Goal: Task Accomplishment & Management: Manage account settings

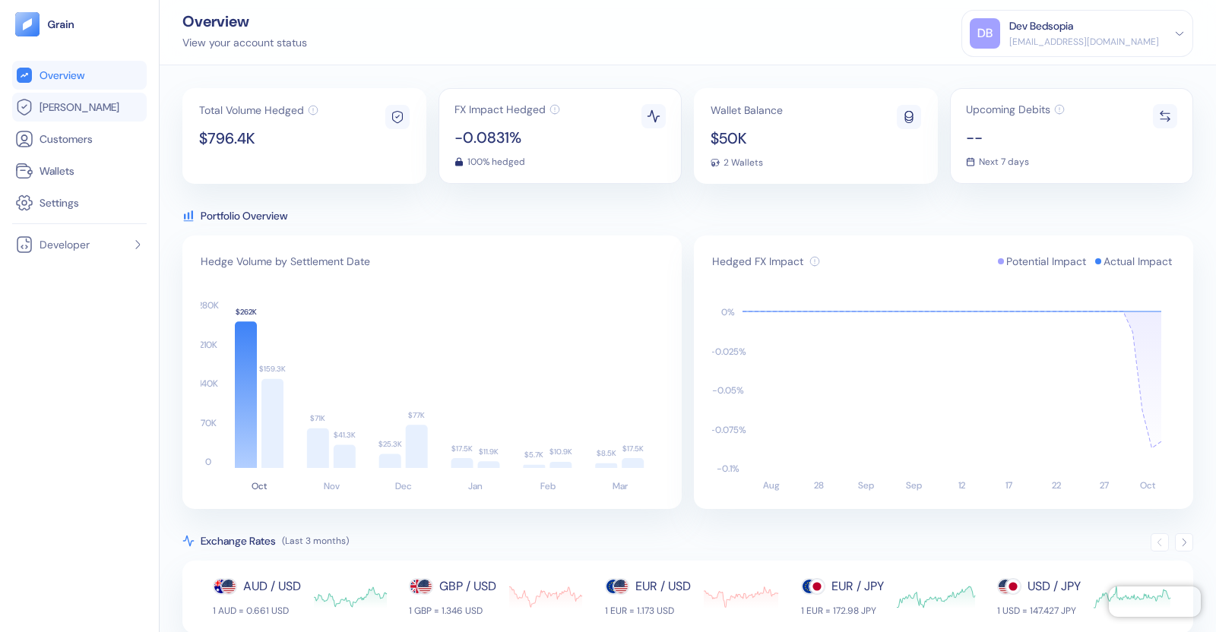
click at [61, 108] on span "[PERSON_NAME]" at bounding box center [80, 107] width 80 height 15
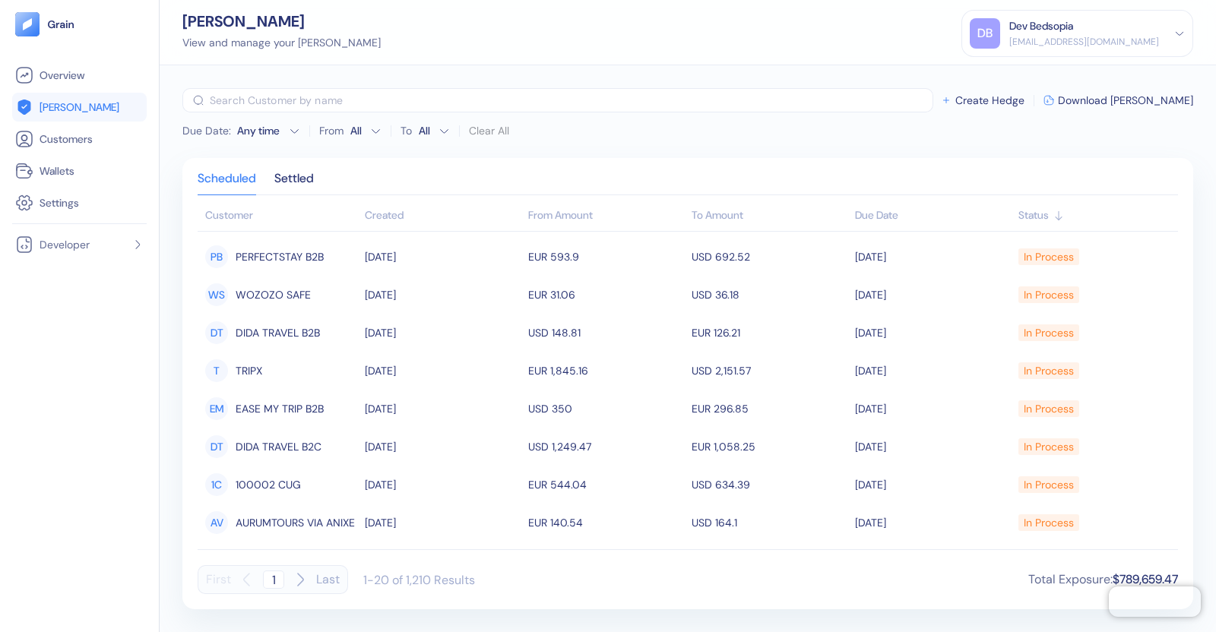
click at [1181, 36] on icon at bounding box center [1180, 33] width 11 height 11
click at [679, 35] on div "[PERSON_NAME] View and manage your [PERSON_NAME] Dev Bedsopia [EMAIL_ADDRESS][D…" at bounding box center [688, 32] width 1057 height 65
click at [296, 182] on div "Settled" at bounding box center [294, 183] width 40 height 21
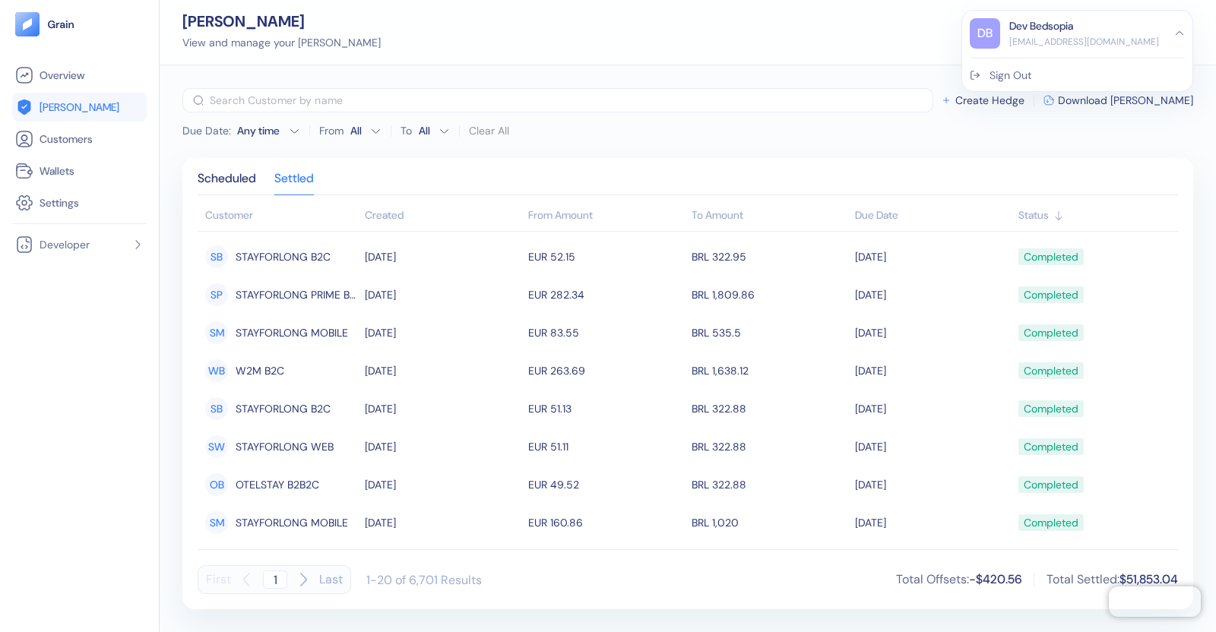
click at [1022, 73] on div "Sign Out" at bounding box center [1011, 76] width 42 height 16
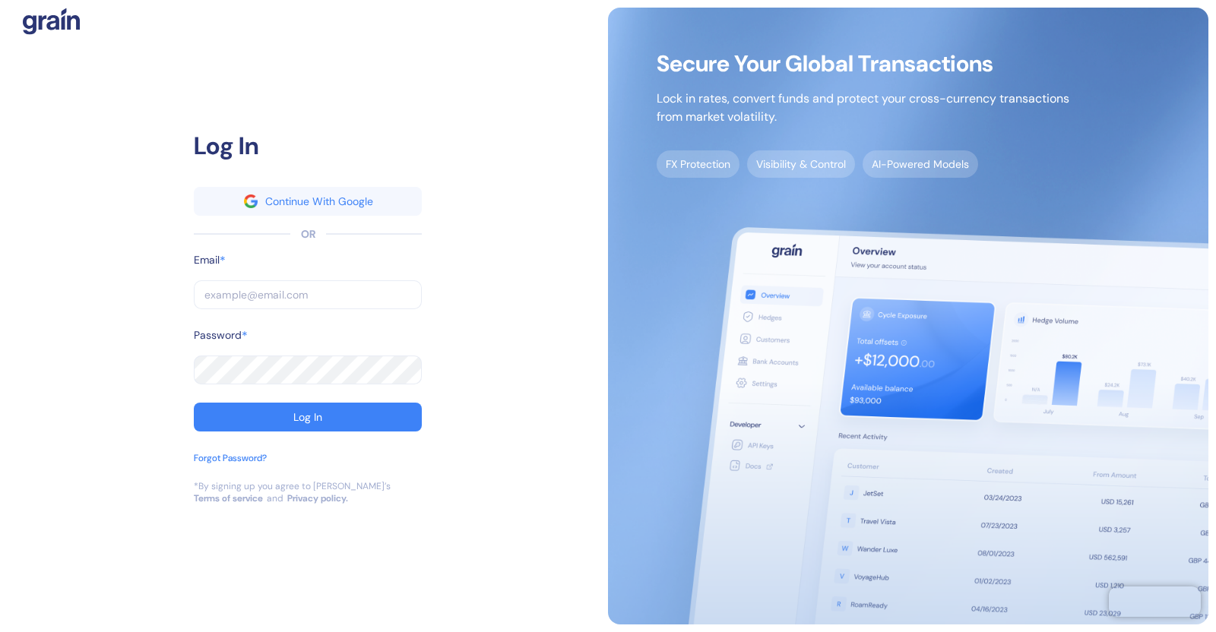
type input "[EMAIL_ADDRESS][DOMAIN_NAME]"
click at [372, 295] on input "[EMAIL_ADDRESS][DOMAIN_NAME]" at bounding box center [308, 295] width 228 height 29
type input "[EMAIL_ADDRESS][DOMAIN_NAME]"
